Goal: Task Accomplishment & Management: Complete application form

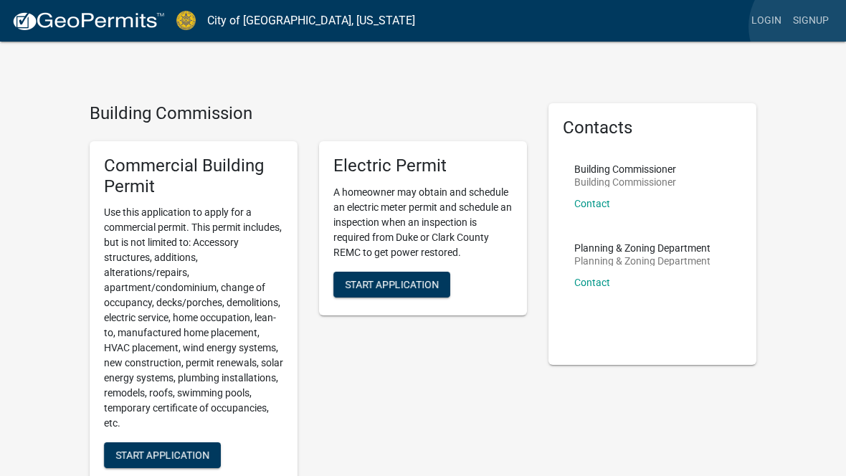
click at [808, 27] on link "Signup" at bounding box center [810, 20] width 47 height 27
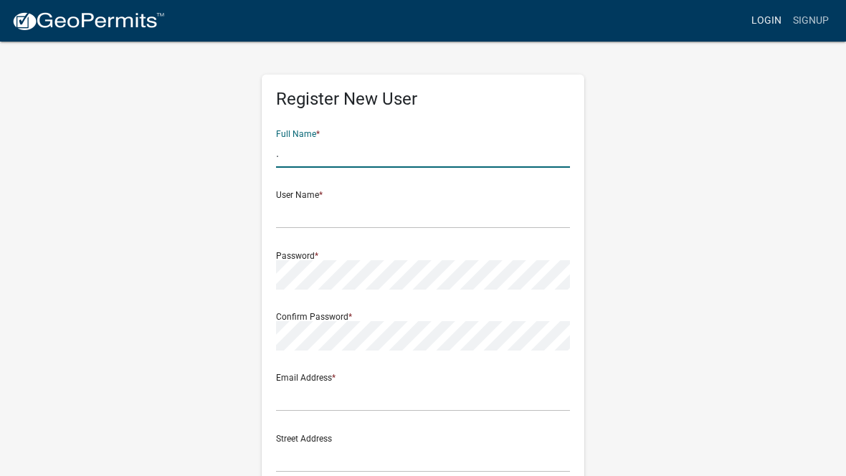
type input "."
click at [764, 21] on link "Login" at bounding box center [767, 20] width 42 height 27
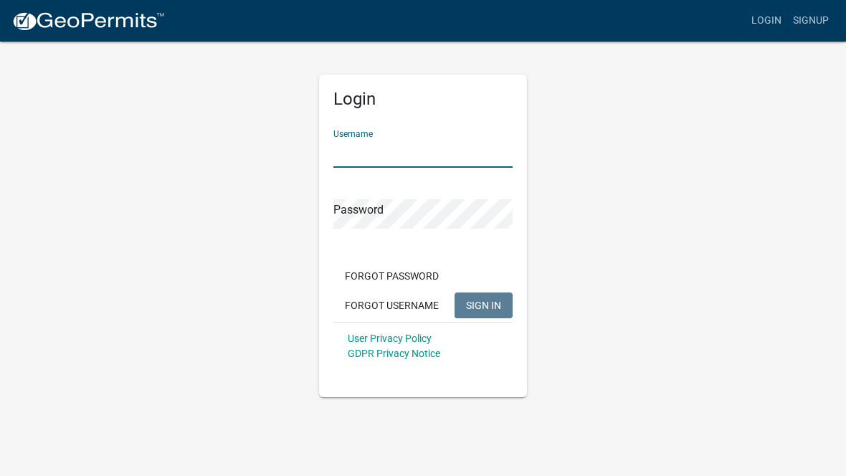
click at [398, 148] on input "Username" at bounding box center [422, 152] width 179 height 29
click at [361, 158] on input "Username" at bounding box center [422, 152] width 179 height 29
type input "Fedemtz1974"
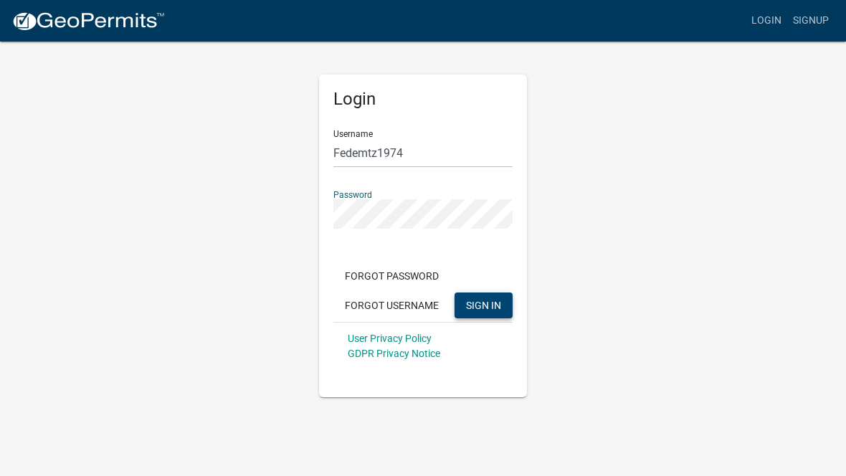
click at [491, 313] on button "SIGN IN" at bounding box center [484, 306] width 58 height 26
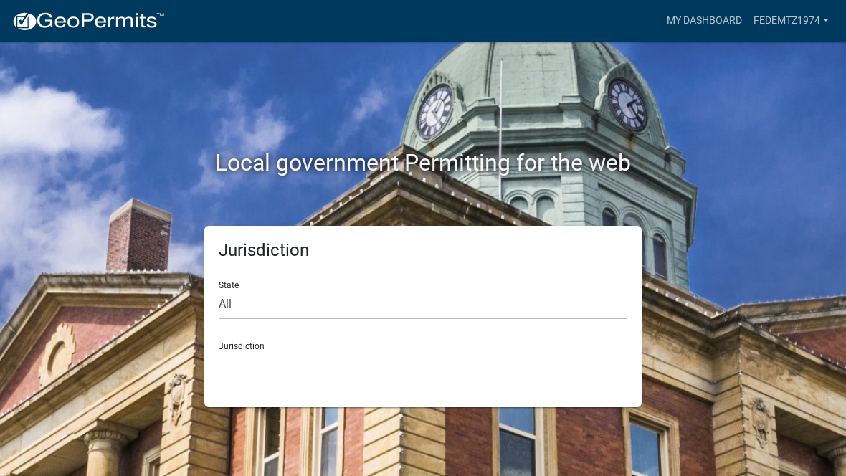
click at [390, 316] on select "All [US_STATE] [US_STATE] [US_STATE] [US_STATE] [US_STATE] [US_STATE] [US_STATE…" at bounding box center [423, 304] width 409 height 29
select select "[US_STATE]"
click at [402, 371] on select "City of [GEOGRAPHIC_DATA], [US_STATE] City of [GEOGRAPHIC_DATA], [US_STATE] Cit…" at bounding box center [423, 365] width 409 height 29
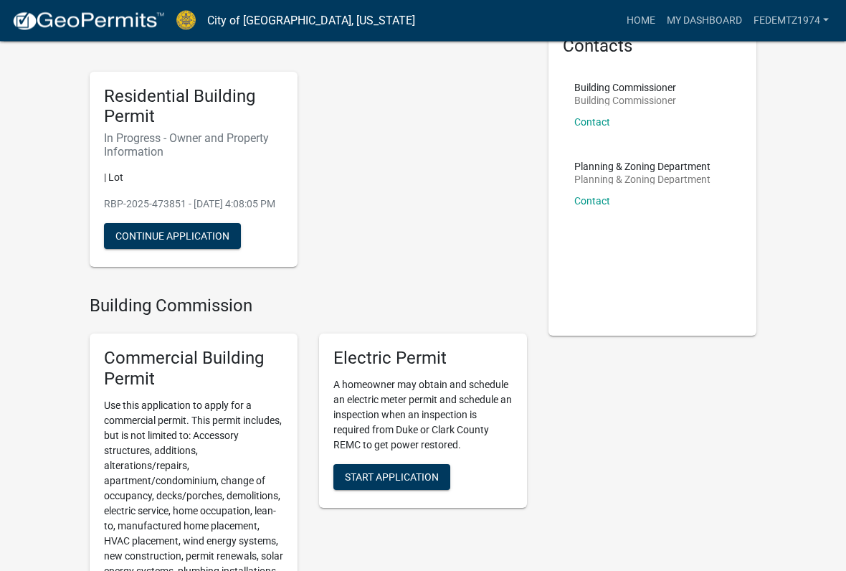
scroll to position [82, 0]
click at [210, 247] on button "Continue Application" at bounding box center [172, 236] width 137 height 26
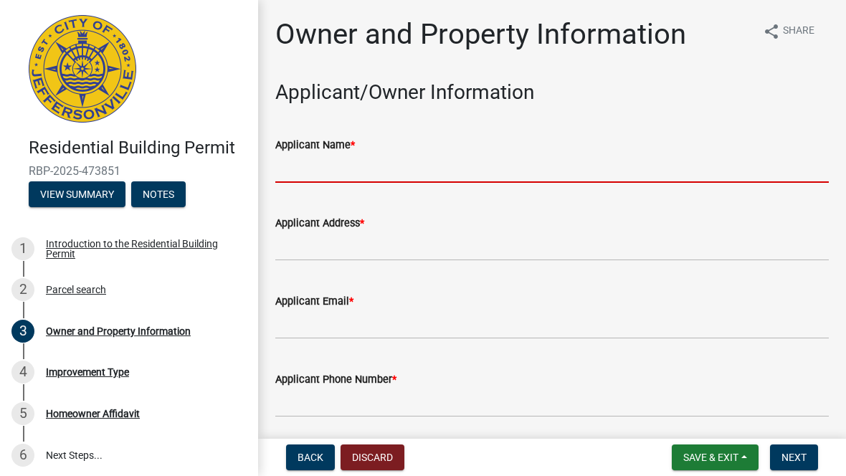
click at [463, 166] on input "Applicant Name *" at bounding box center [552, 167] width 554 height 29
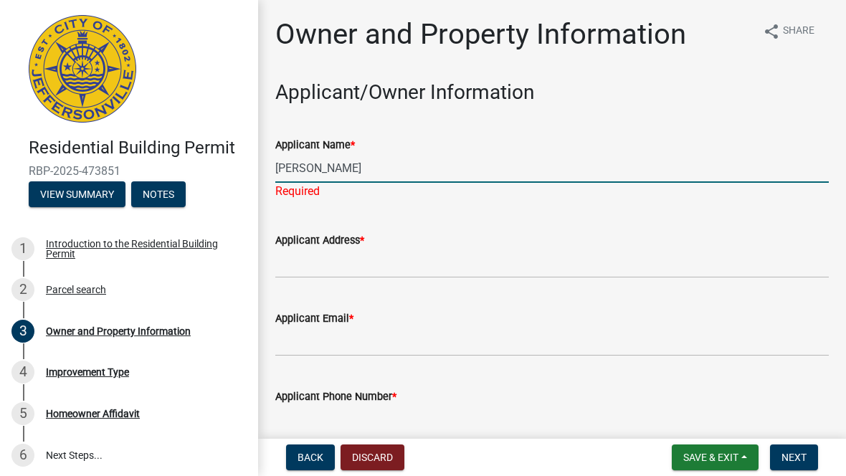
type input "[PERSON_NAME]"
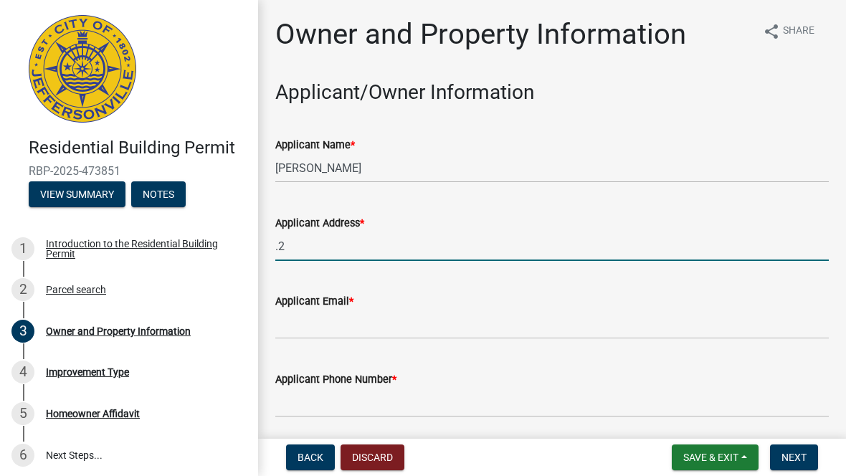
type input "."
type input "[STREET_ADDRESS]"
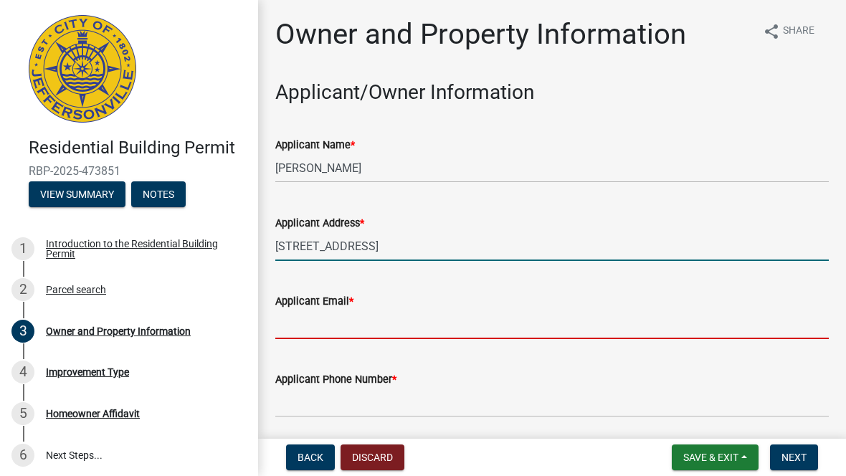
click at [453, 321] on input "Applicant Email *" at bounding box center [552, 324] width 554 height 29
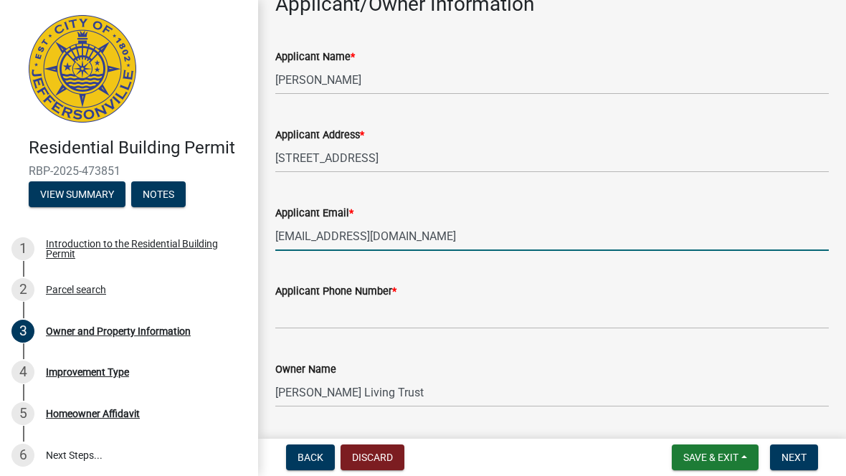
scroll to position [90, 0]
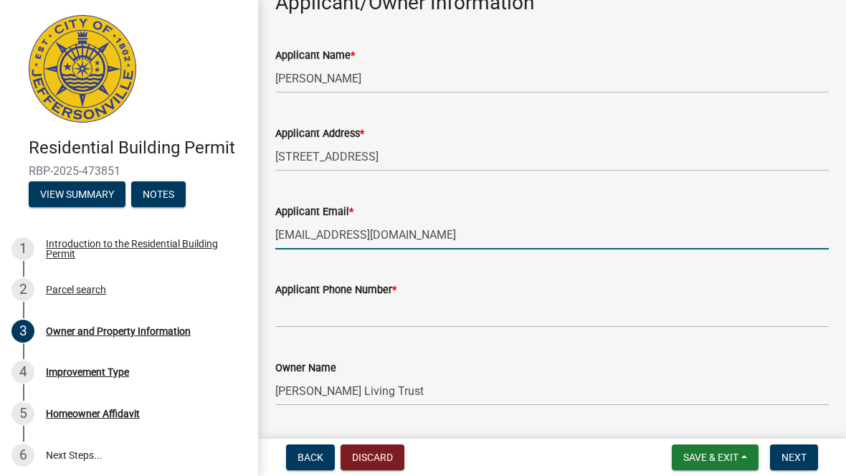
type input "[EMAIL_ADDRESS][DOMAIN_NAME]"
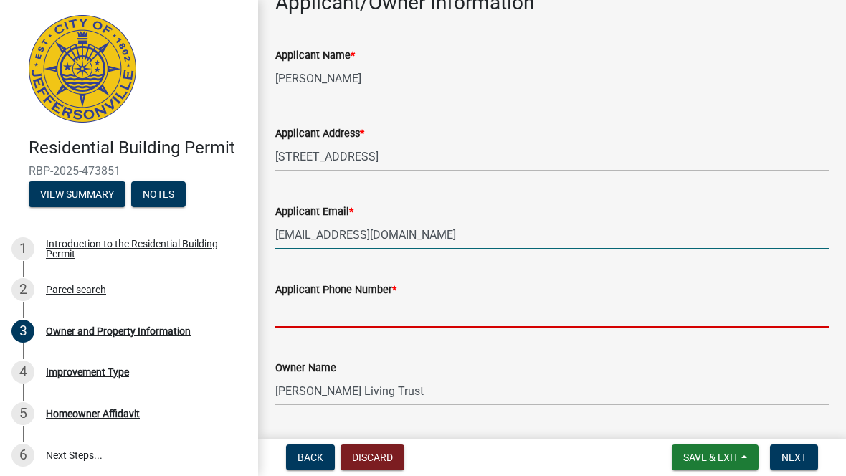
click at [542, 322] on input "Applicant Phone Number *" at bounding box center [552, 312] width 554 height 29
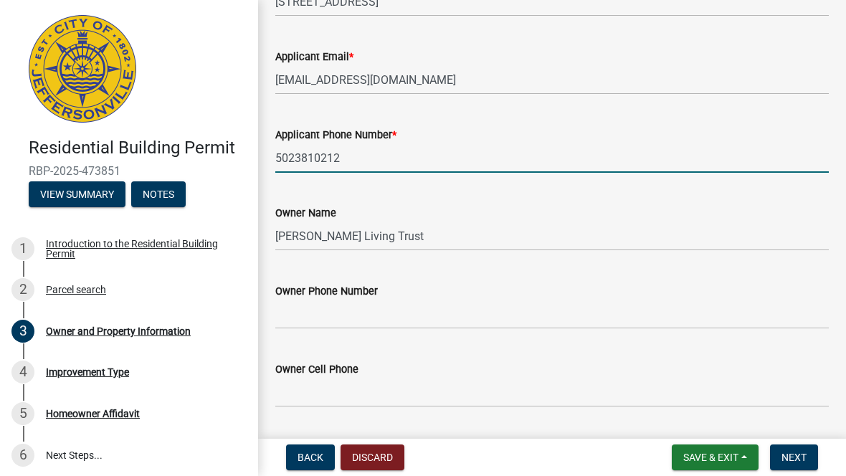
scroll to position [243, 0]
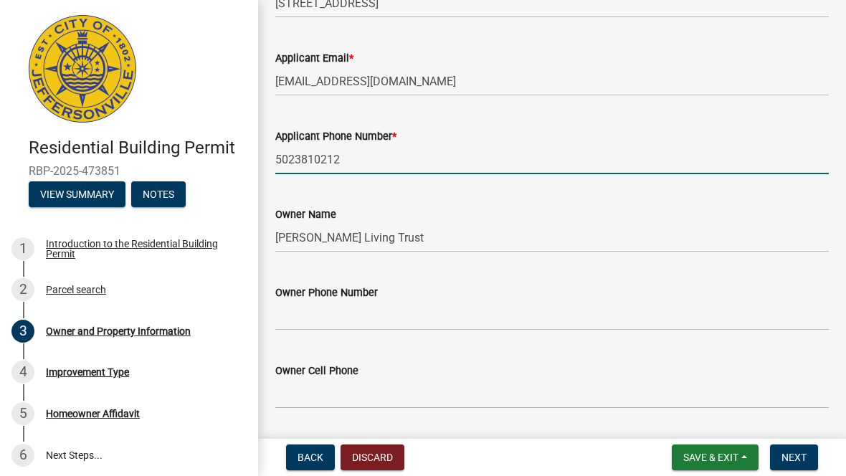
type input "5023810212"
click at [409, 325] on input "Owner Phone Number" at bounding box center [552, 315] width 554 height 29
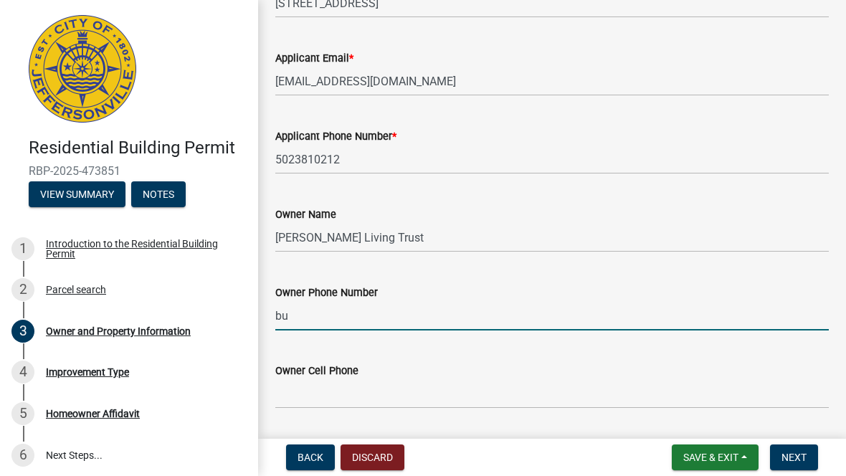
type input "b"
type input "5023810212"
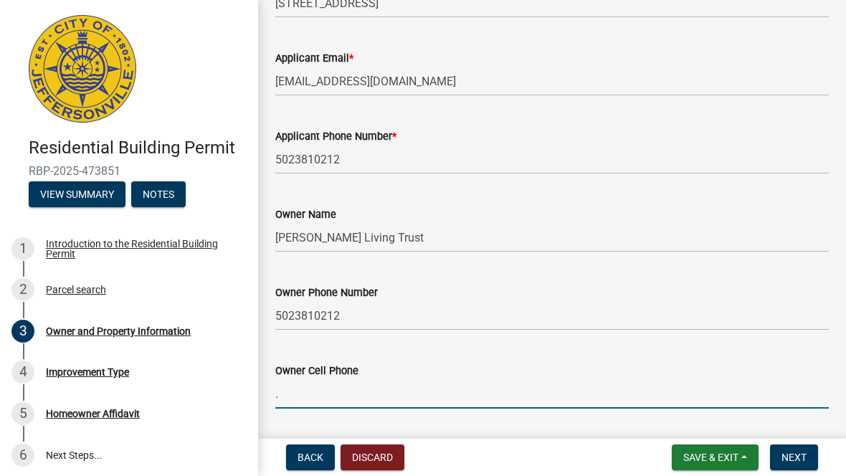
type input "."
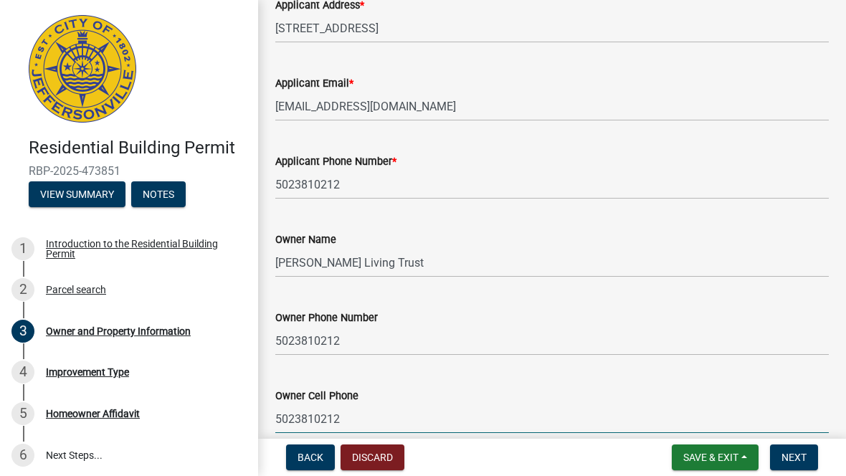
scroll to position [219, 0]
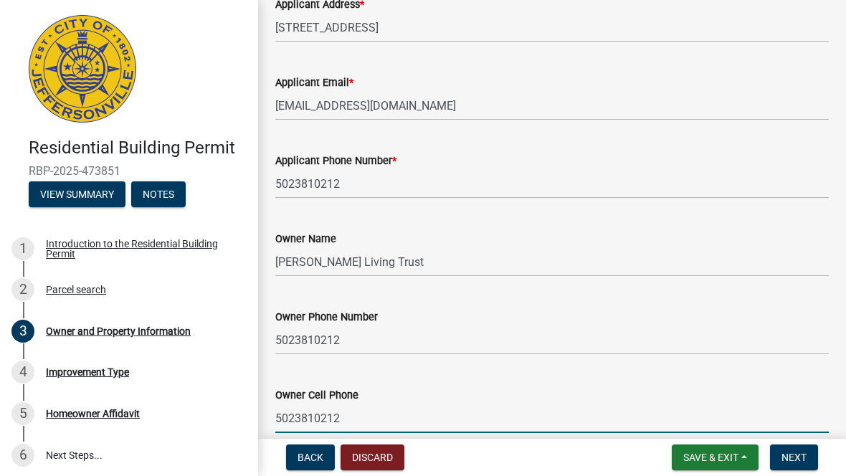
type input "5023810212"
click at [382, 106] on input "[EMAIL_ADDRESS][DOMAIN_NAME]" at bounding box center [552, 105] width 554 height 29
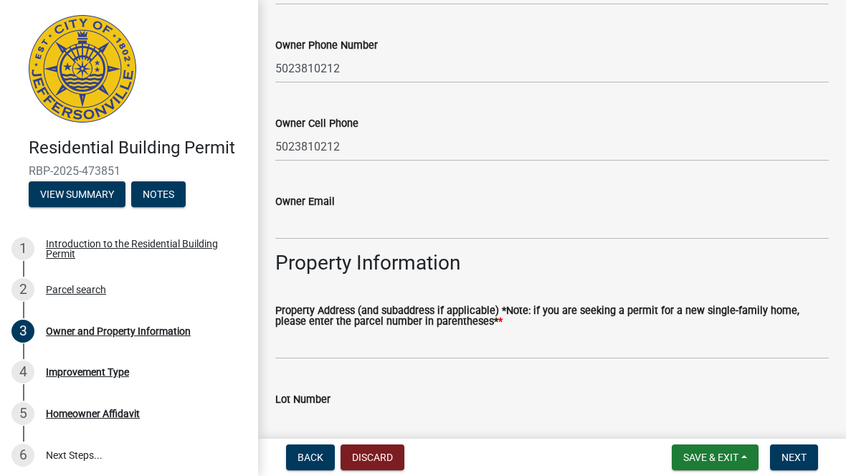
scroll to position [496, 0]
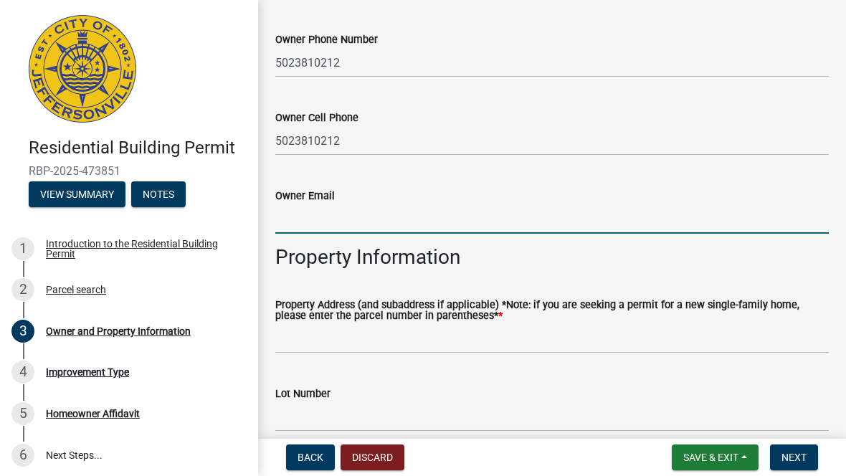
click at [383, 212] on input "Owner Email" at bounding box center [552, 218] width 554 height 29
paste input "[EMAIL_ADDRESS][DOMAIN_NAME]"
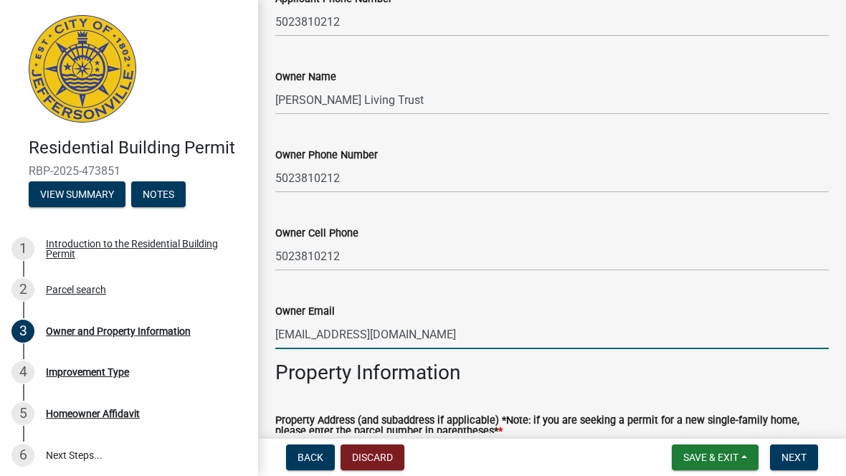
scroll to position [377, 0]
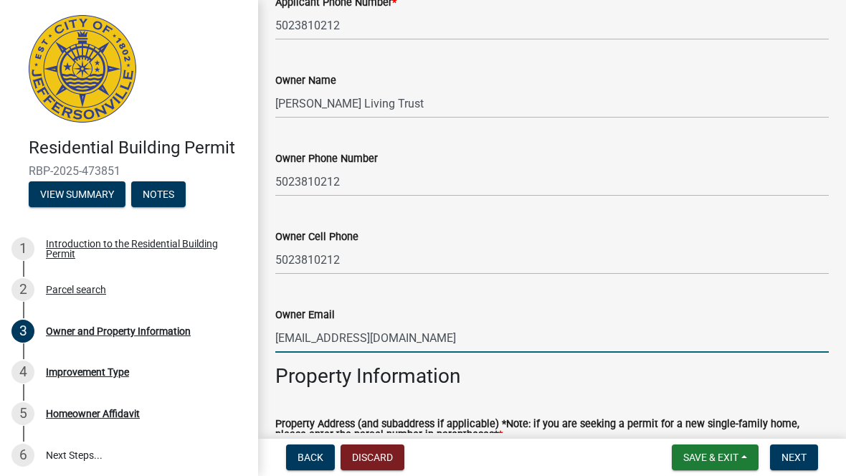
type input "[EMAIL_ADDRESS][DOMAIN_NAME]"
